Goal: Task Accomplishment & Management: Complete application form

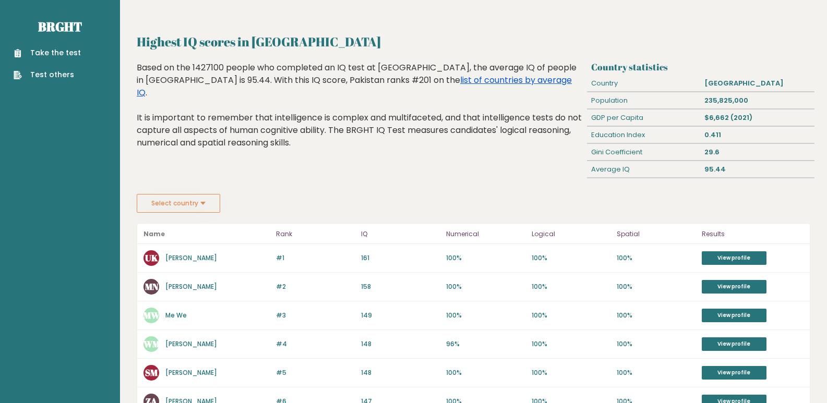
click at [374, 76] on link "list of countries by average IQ" at bounding box center [354, 86] width 435 height 25
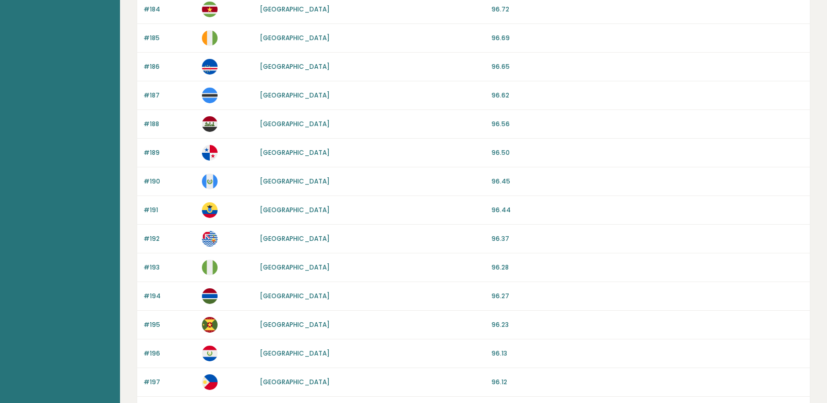
scroll to position [952, 0]
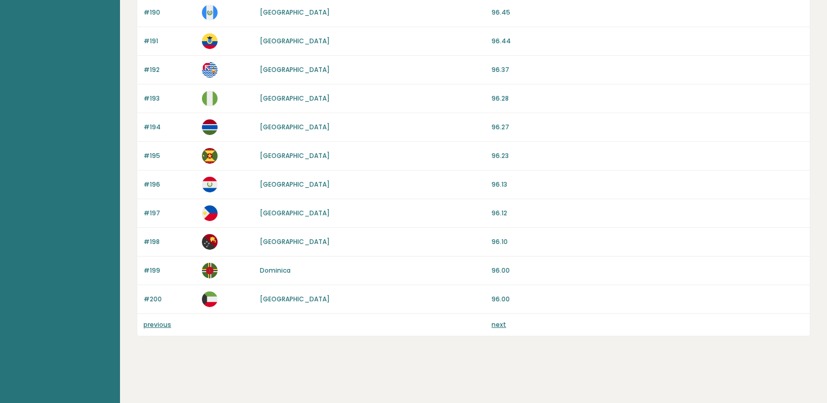
click at [150, 326] on link "previous" at bounding box center [158, 324] width 28 height 9
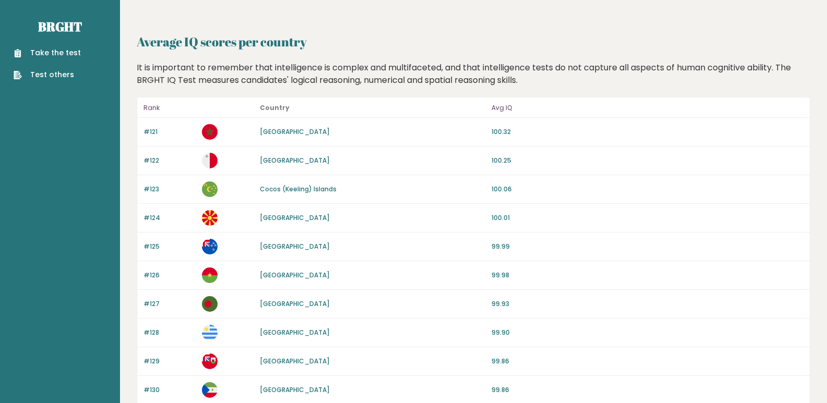
click at [62, 53] on link "Take the test" at bounding box center [47, 52] width 67 height 11
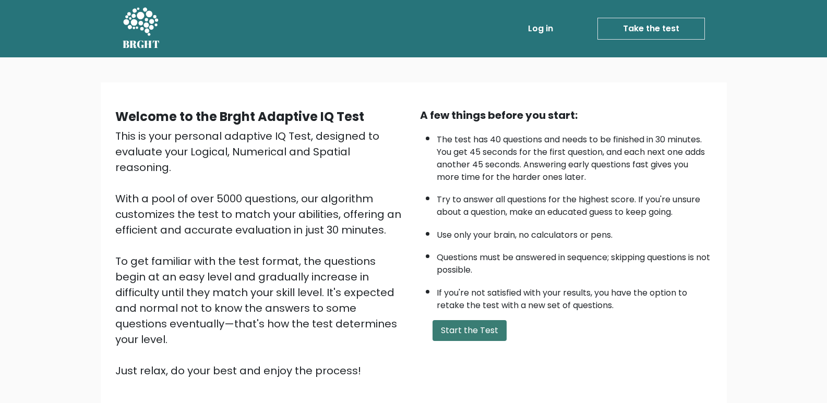
click at [483, 327] on button "Start the Test" at bounding box center [470, 330] width 74 height 21
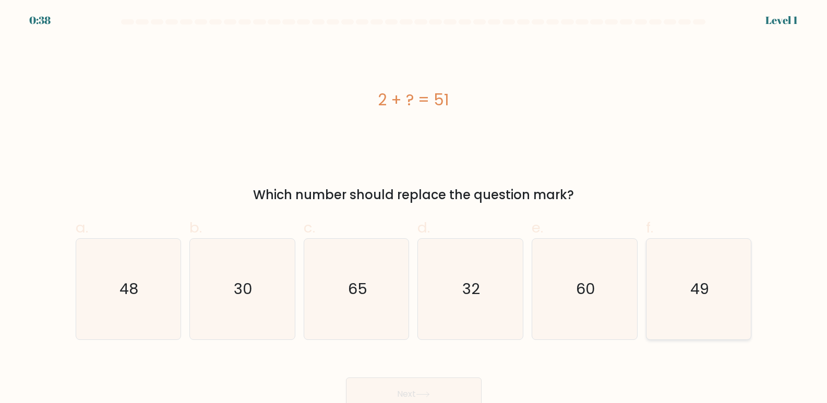
click at [701, 297] on text "49" at bounding box center [699, 289] width 19 height 21
click at [414, 209] on input "f. 49" at bounding box center [414, 205] width 1 height 7
radio input "true"
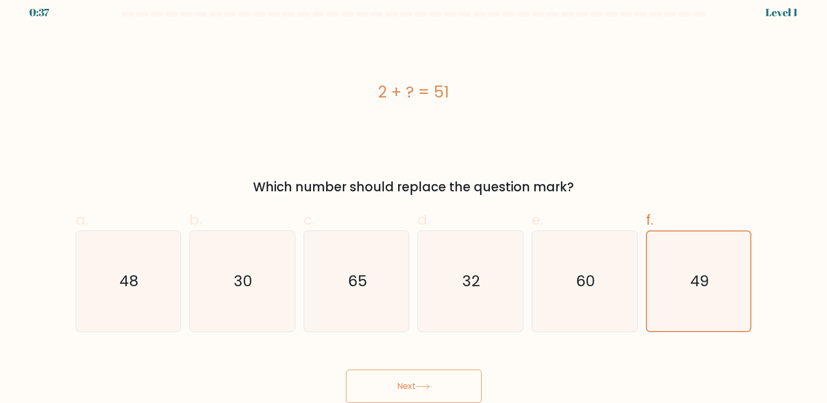
click at [428, 389] on icon at bounding box center [423, 387] width 14 height 6
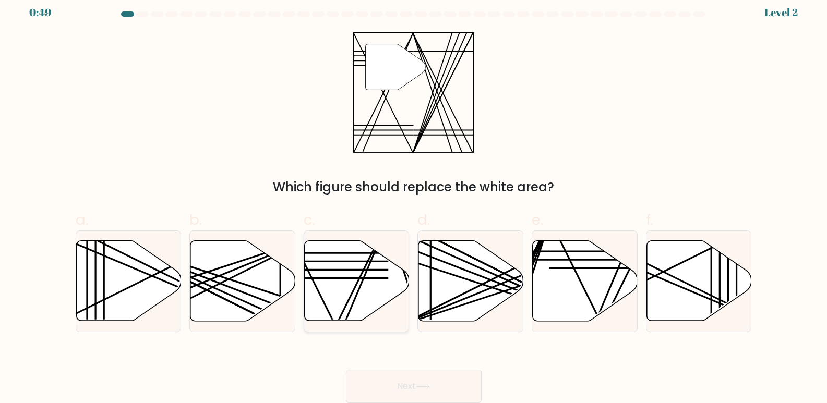
click at [352, 275] on icon at bounding box center [357, 281] width 105 height 80
click at [414, 201] on input "c." at bounding box center [414, 197] width 1 height 7
radio input "true"
click at [436, 381] on button "Next" at bounding box center [414, 386] width 136 height 33
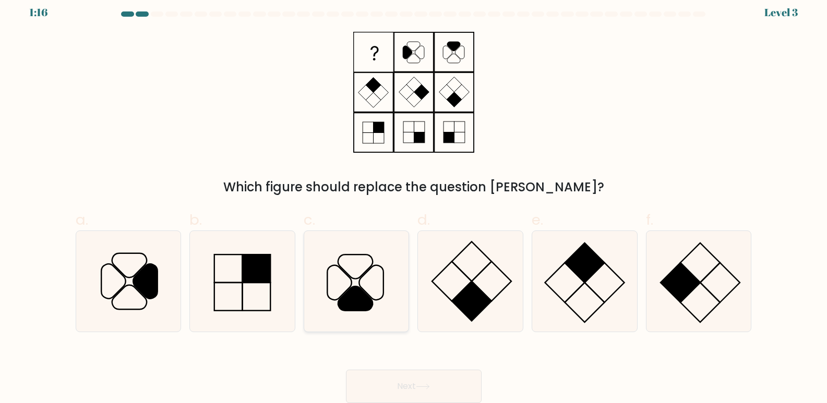
click at [365, 289] on icon at bounding box center [356, 281] width 101 height 101
click at [414, 201] on input "c." at bounding box center [414, 197] width 1 height 7
radio input "true"
click at [425, 390] on icon at bounding box center [423, 387] width 14 height 6
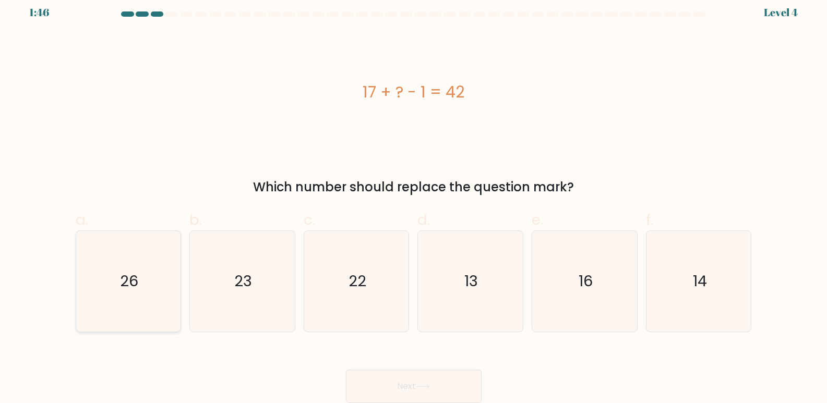
click at [140, 286] on icon "26" at bounding box center [128, 281] width 101 height 101
click at [414, 201] on input "a. 26" at bounding box center [414, 197] width 1 height 7
radio input "true"
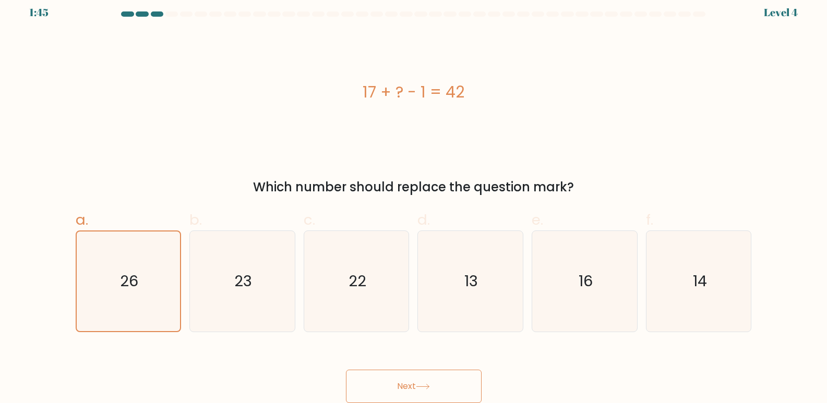
click at [377, 382] on button "Next" at bounding box center [414, 386] width 136 height 33
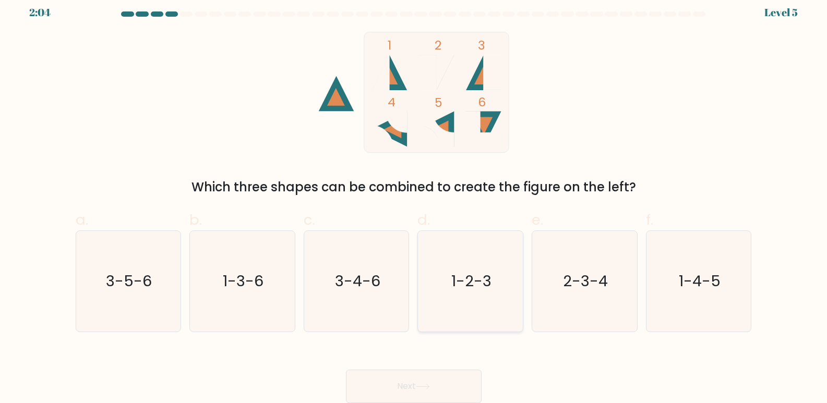
click at [465, 290] on text "1-2-3" at bounding box center [471, 281] width 40 height 21
click at [414, 201] on input "d. 1-2-3" at bounding box center [414, 197] width 1 height 7
radio input "true"
click at [440, 385] on button "Next" at bounding box center [414, 386] width 136 height 33
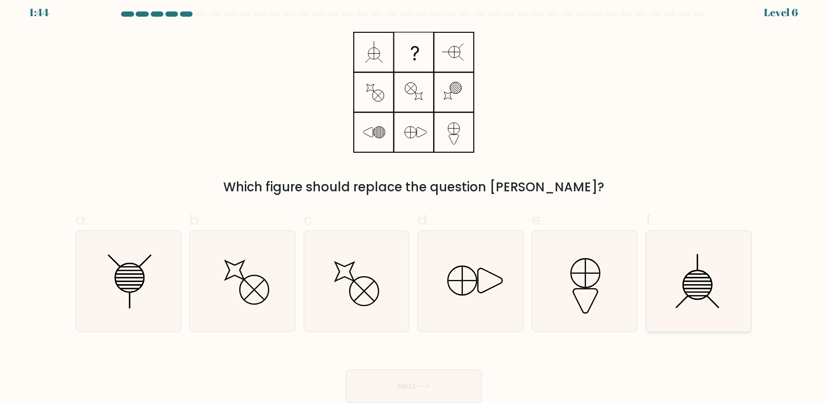
click at [693, 289] on line at bounding box center [698, 289] width 28 height 0
click at [414, 201] on input "f." at bounding box center [414, 197] width 1 height 7
radio input "true"
click at [391, 385] on button "Next" at bounding box center [414, 386] width 136 height 33
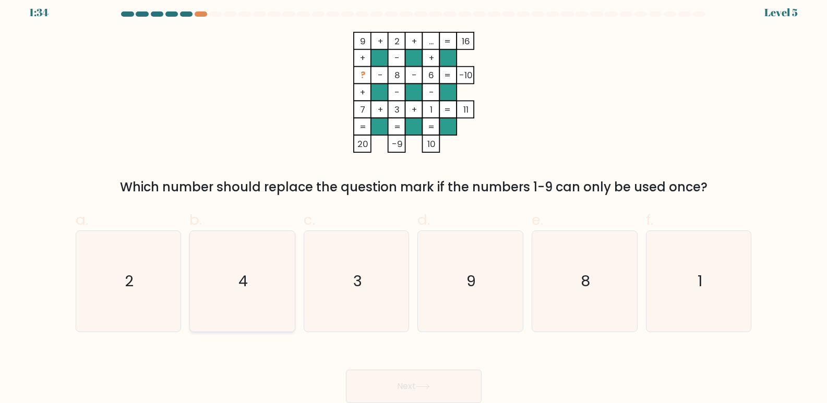
click at [263, 279] on icon "4" at bounding box center [242, 281] width 101 height 101
click at [414, 201] on input "b. 4" at bounding box center [414, 197] width 1 height 7
radio input "true"
click at [455, 388] on button "Next" at bounding box center [414, 386] width 136 height 33
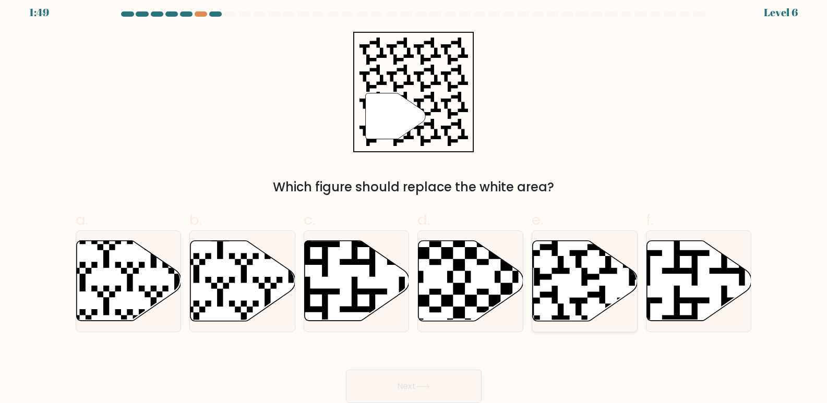
click at [572, 293] on icon at bounding box center [585, 281] width 105 height 80
click at [414, 201] on input "e." at bounding box center [414, 197] width 1 height 7
radio input "true"
click at [449, 396] on button "Next" at bounding box center [414, 386] width 136 height 33
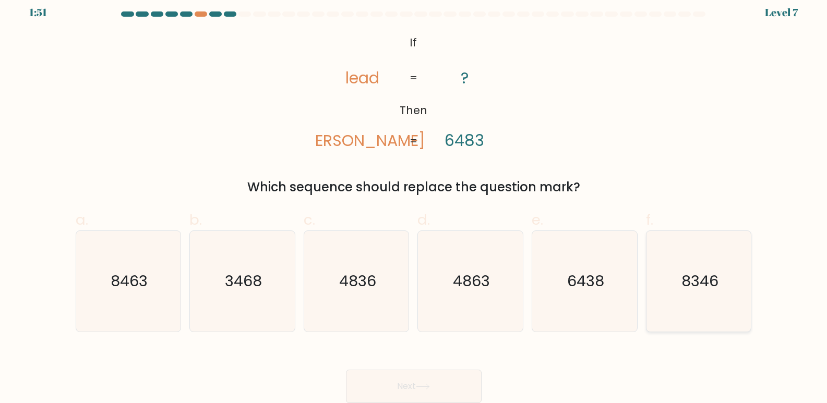
click at [719, 274] on icon "8346" at bounding box center [699, 281] width 101 height 101
click at [414, 201] on input "f. 8346" at bounding box center [414, 197] width 1 height 7
radio input "true"
click at [447, 395] on button "Next" at bounding box center [414, 386] width 136 height 33
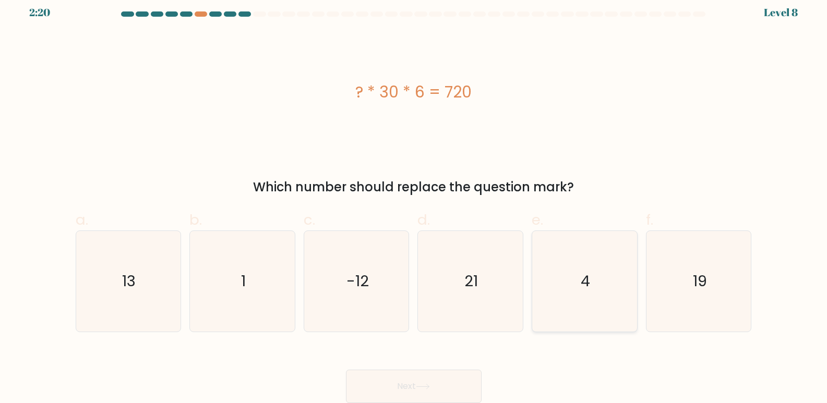
click at [598, 278] on icon "4" at bounding box center [584, 281] width 101 height 101
click at [414, 201] on input "e. 4" at bounding box center [414, 197] width 1 height 7
radio input "true"
click at [428, 394] on button "Next" at bounding box center [414, 386] width 136 height 33
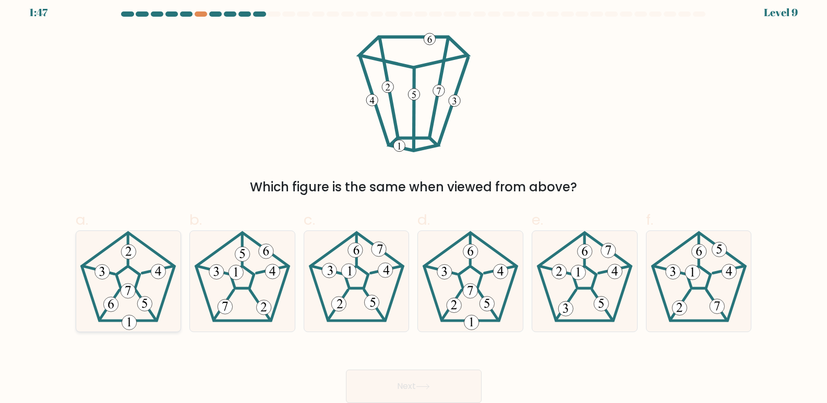
click at [130, 276] on icon at bounding box center [128, 281] width 101 height 101
click at [414, 201] on input "a." at bounding box center [414, 197] width 1 height 7
radio input "true"
click at [456, 374] on button "Next" at bounding box center [414, 386] width 136 height 33
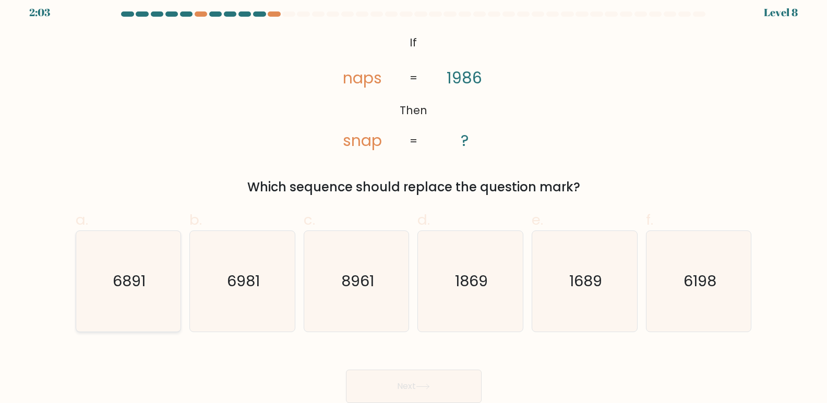
click at [125, 280] on text "6891" at bounding box center [129, 281] width 33 height 21
click at [414, 201] on input "a. 6891" at bounding box center [414, 197] width 1 height 7
radio input "true"
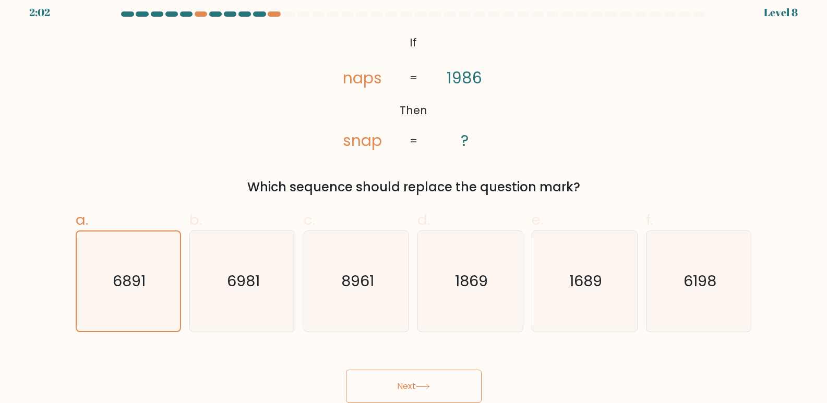
click at [445, 386] on button "Next" at bounding box center [414, 386] width 136 height 33
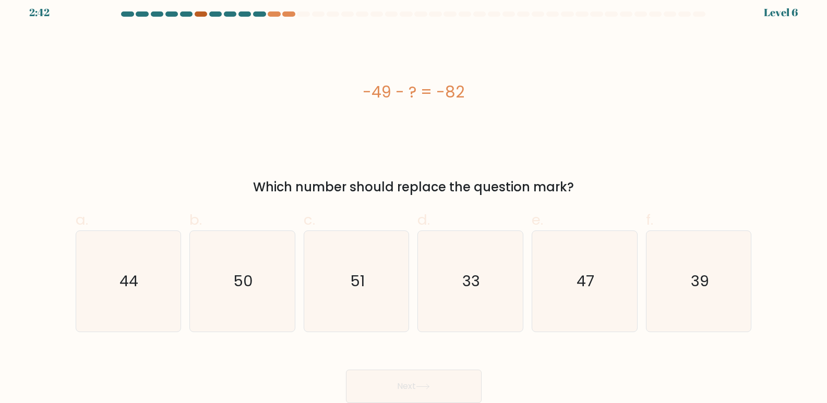
click at [197, 13] on div at bounding box center [201, 13] width 13 height 5
click at [467, 289] on text "33" at bounding box center [472, 281] width 18 height 21
click at [414, 201] on input "d. 33" at bounding box center [414, 197] width 1 height 7
radio input "true"
click at [427, 381] on button "Next" at bounding box center [414, 386] width 136 height 33
